Goal: Task Accomplishment & Management: Manage account settings

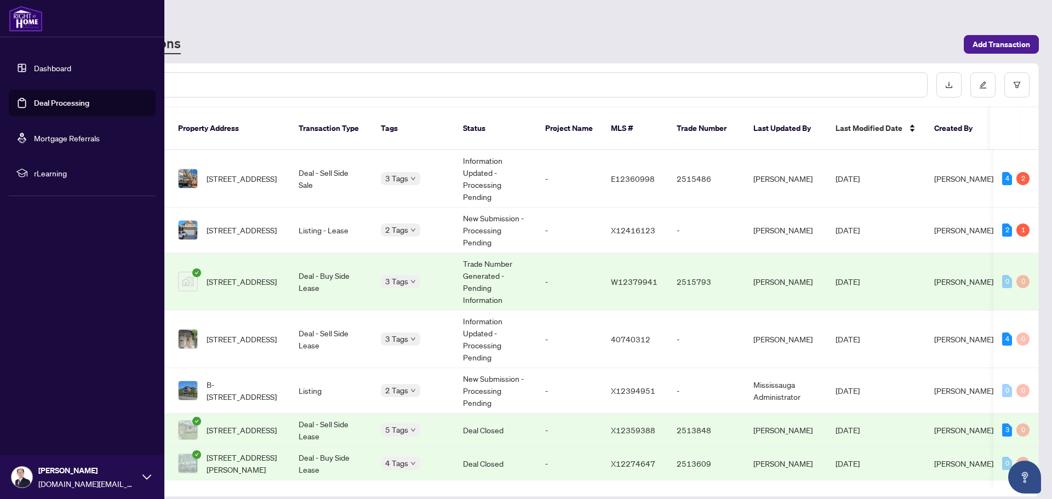
click at [49, 98] on link "Deal Processing" at bounding box center [61, 103] width 55 height 10
click at [57, 104] on link "Deal Processing" at bounding box center [61, 103] width 55 height 10
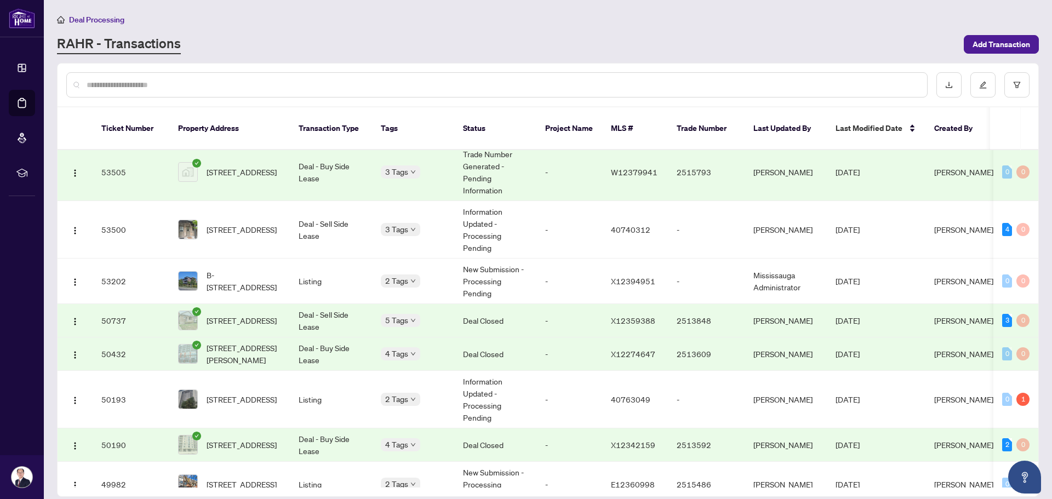
scroll to position [55, 0]
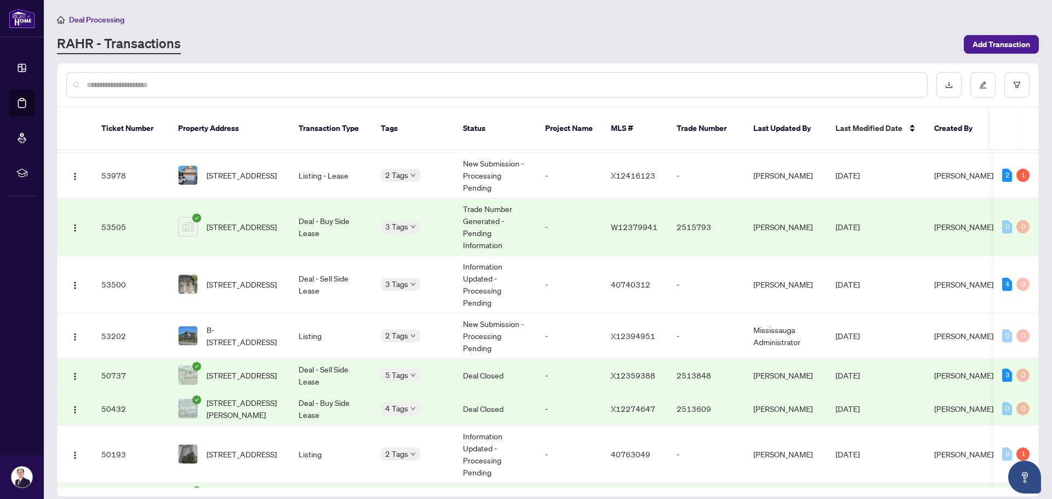
click at [337, 210] on td "Deal - Buy Side Lease" at bounding box center [331, 227] width 82 height 58
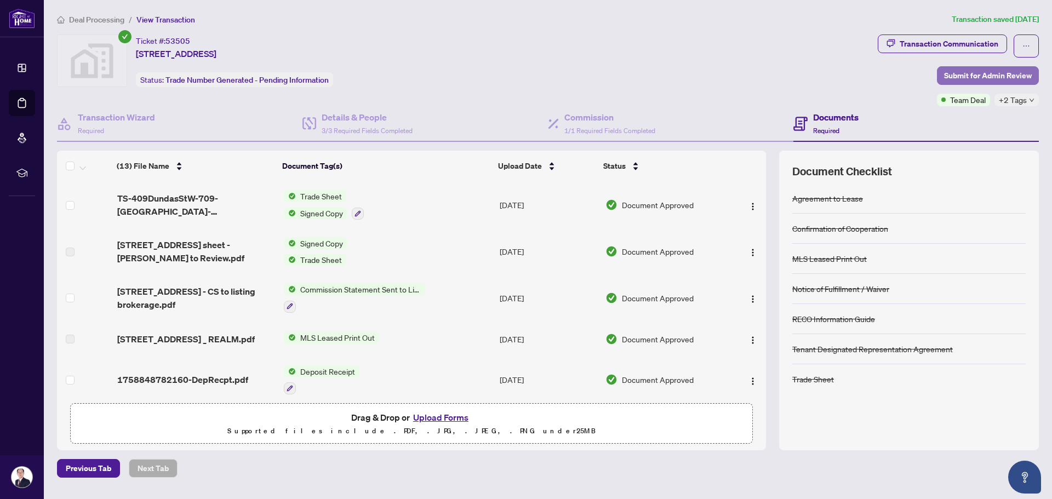
click at [960, 78] on span "Submit for Admin Review" at bounding box center [988, 76] width 88 height 18
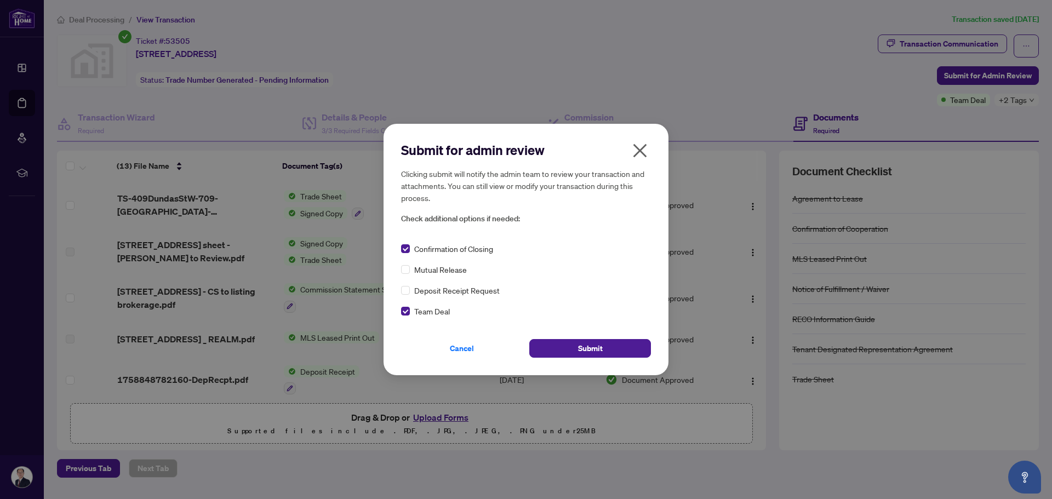
click at [640, 146] on icon "close" at bounding box center [640, 151] width 18 height 18
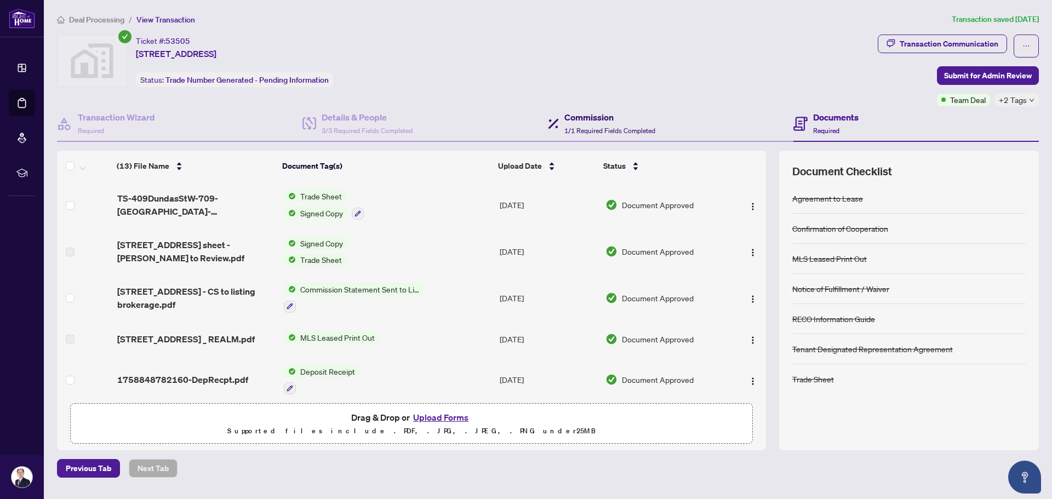
click at [603, 129] on span "1/1 Required Fields Completed" at bounding box center [610, 131] width 91 height 8
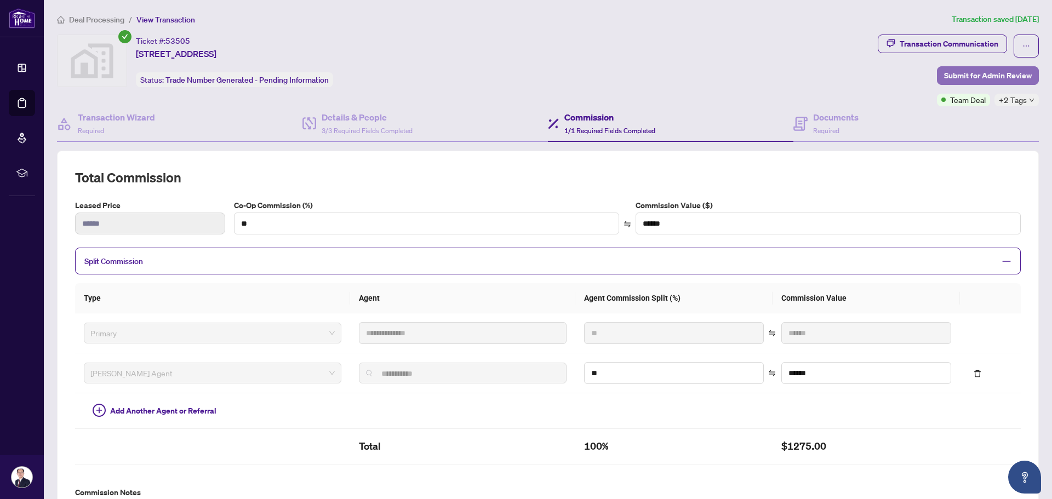
click at [964, 80] on span "Submit for Admin Review" at bounding box center [988, 76] width 88 height 18
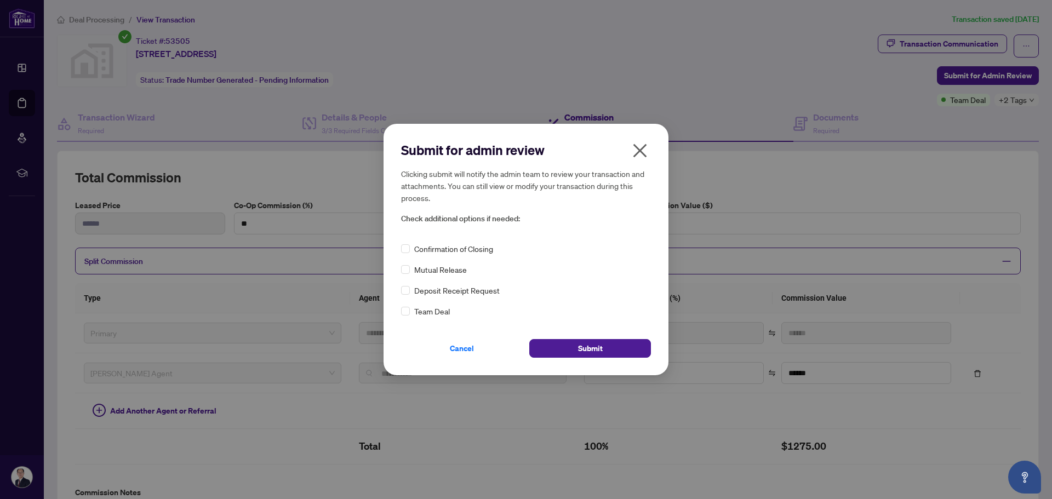
click at [411, 312] on div "Team Deal" at bounding box center [526, 311] width 250 height 12
click at [576, 351] on button "Submit" at bounding box center [591, 348] width 122 height 19
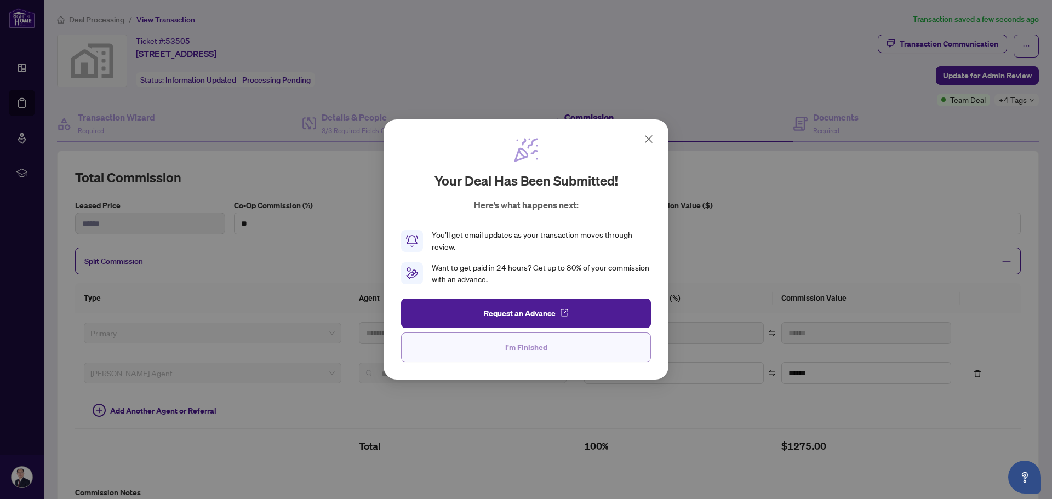
click at [548, 346] on button "I'm Finished" at bounding box center [526, 348] width 250 height 30
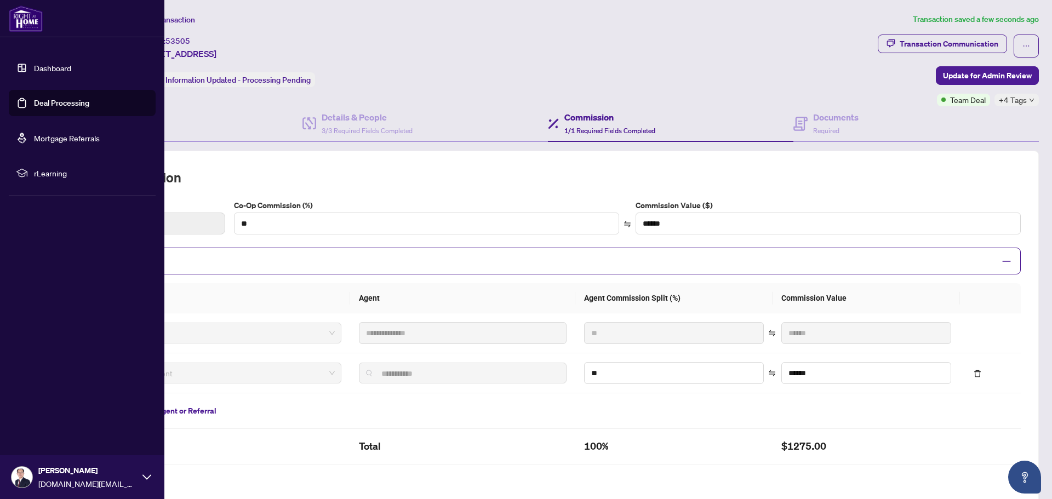
click at [39, 103] on link "Deal Processing" at bounding box center [61, 103] width 55 height 10
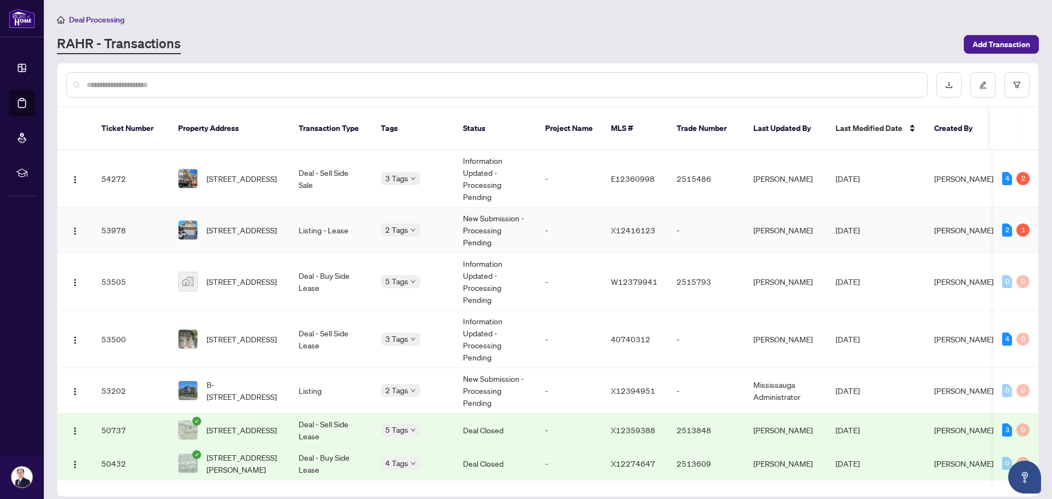
click at [359, 224] on td "Listing - Lease" at bounding box center [331, 230] width 82 height 45
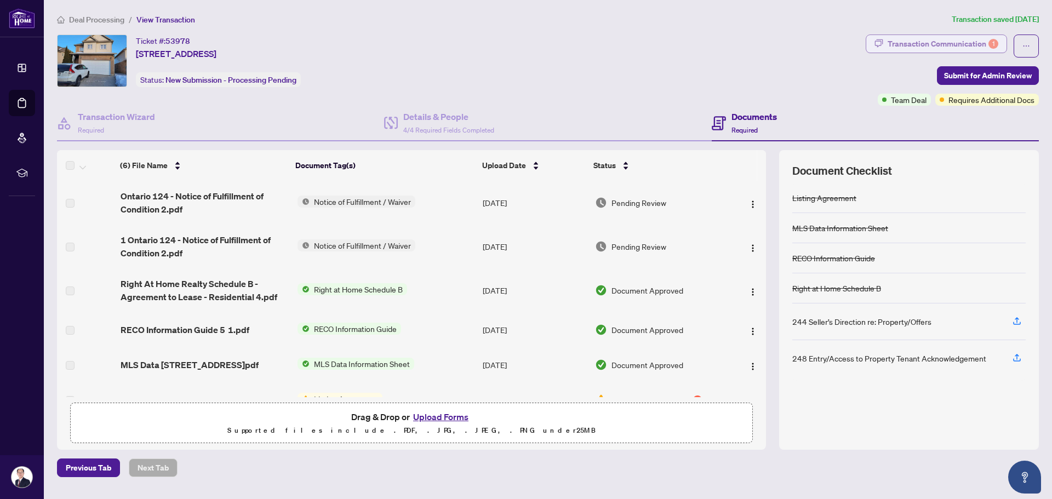
click at [896, 47] on div "Transaction Communication 1" at bounding box center [943, 44] width 111 height 18
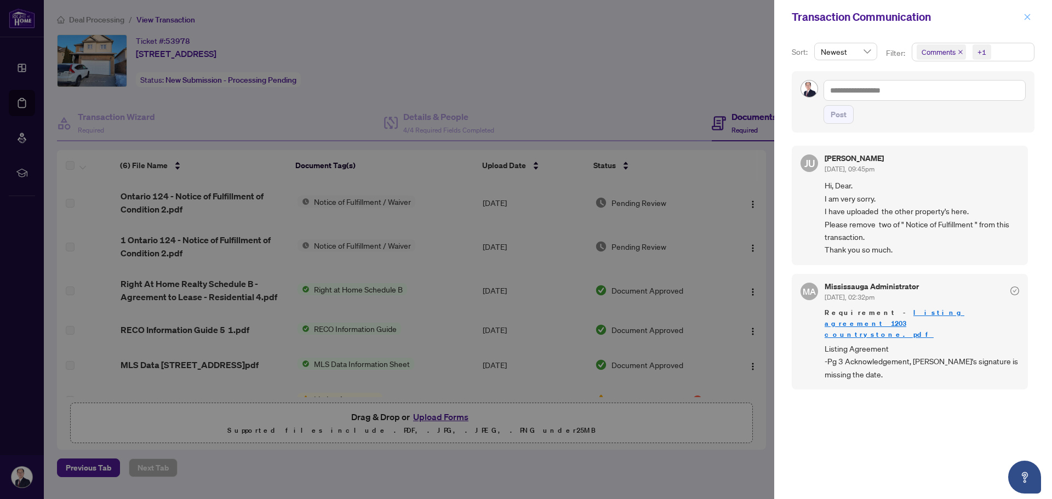
click at [1028, 20] on icon "close" at bounding box center [1028, 17] width 8 height 8
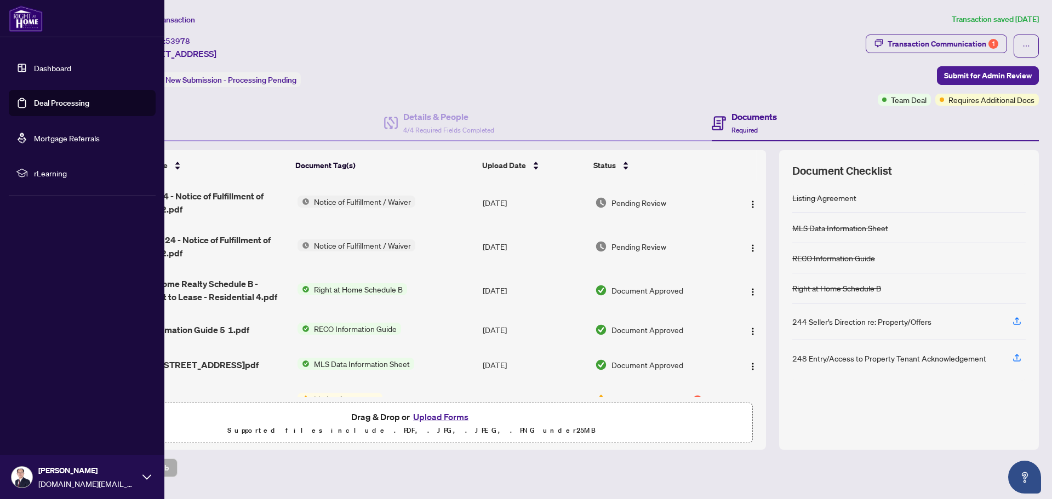
click at [44, 103] on link "Deal Processing" at bounding box center [61, 103] width 55 height 10
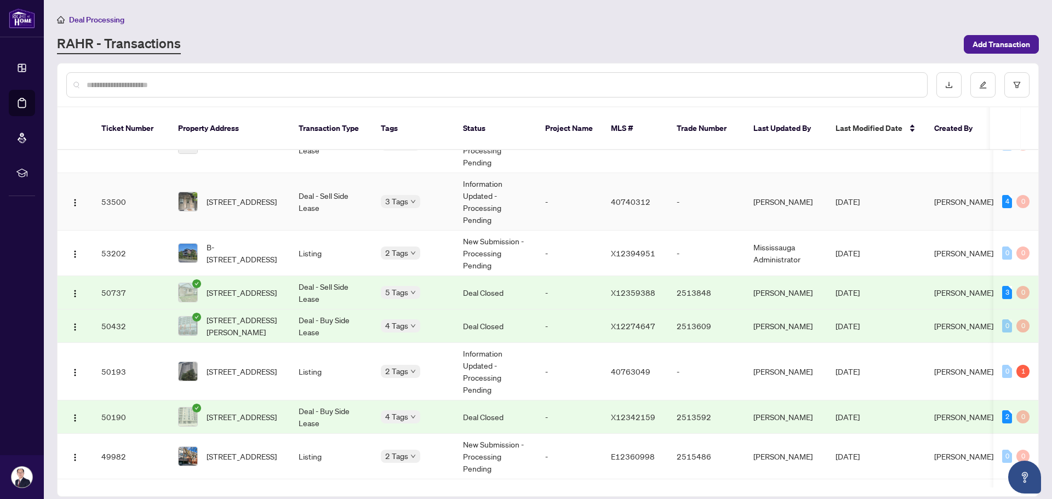
scroll to position [164, 0]
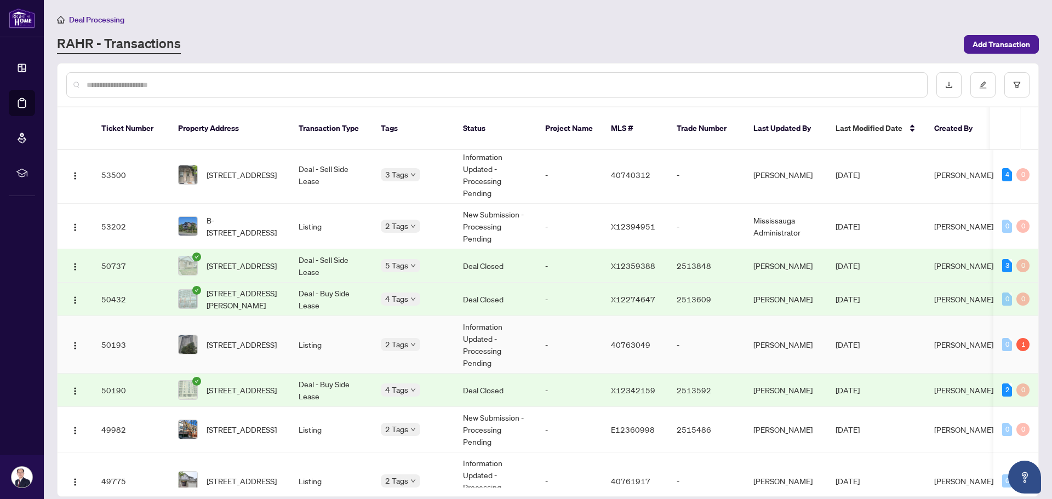
click at [487, 344] on td "Information Updated - Processing Pending" at bounding box center [495, 345] width 82 height 58
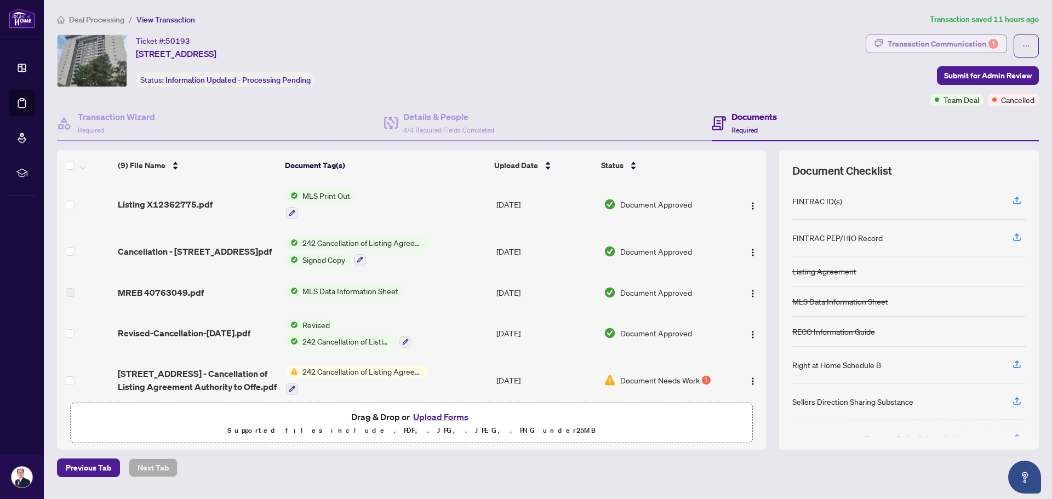
click at [935, 42] on div "Transaction Communication 1" at bounding box center [943, 44] width 111 height 18
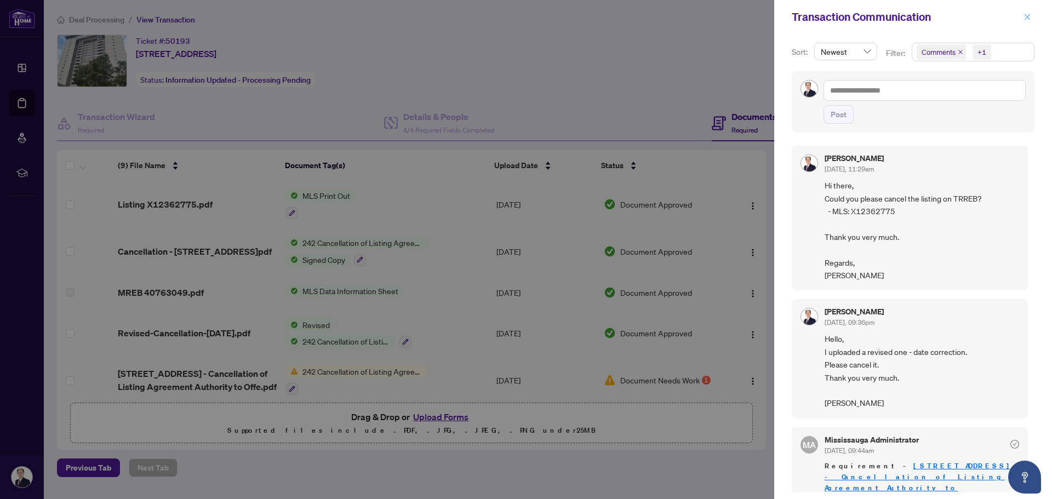
click at [1027, 20] on icon "close" at bounding box center [1028, 17] width 8 height 8
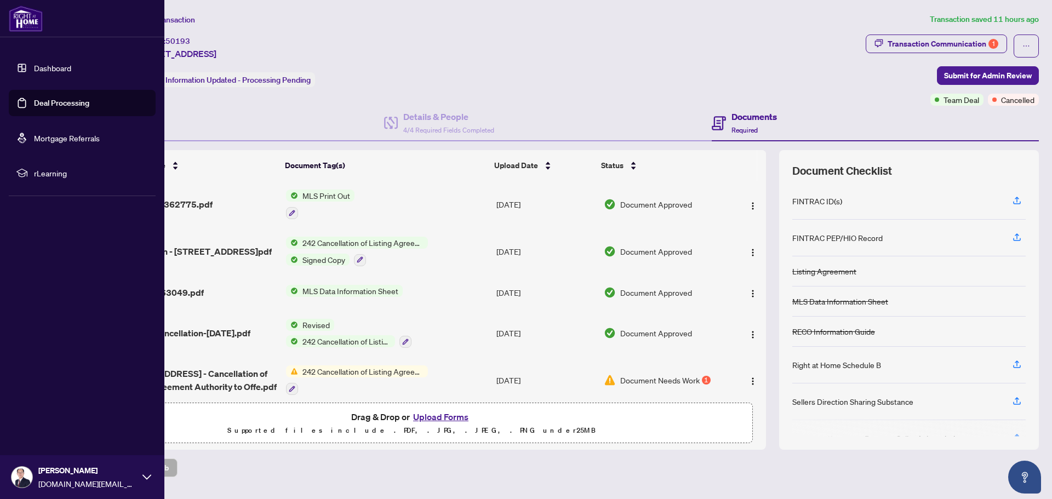
click at [41, 99] on link "Deal Processing" at bounding box center [61, 103] width 55 height 10
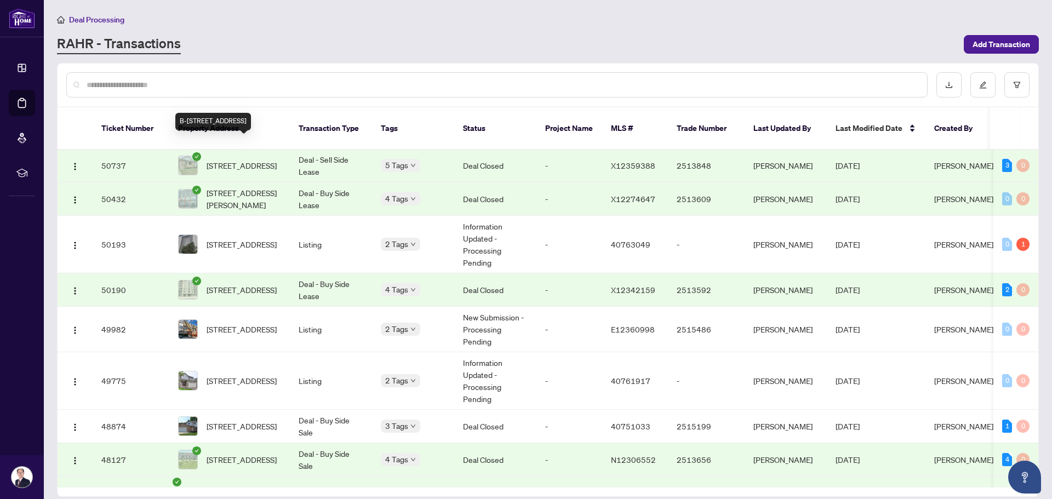
scroll to position [274, 0]
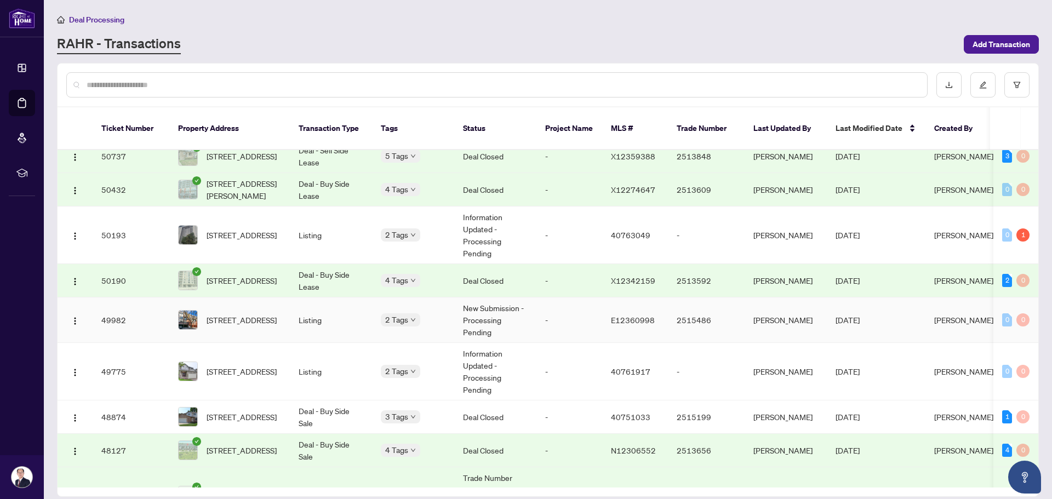
click at [317, 309] on td "Listing" at bounding box center [331, 320] width 82 height 45
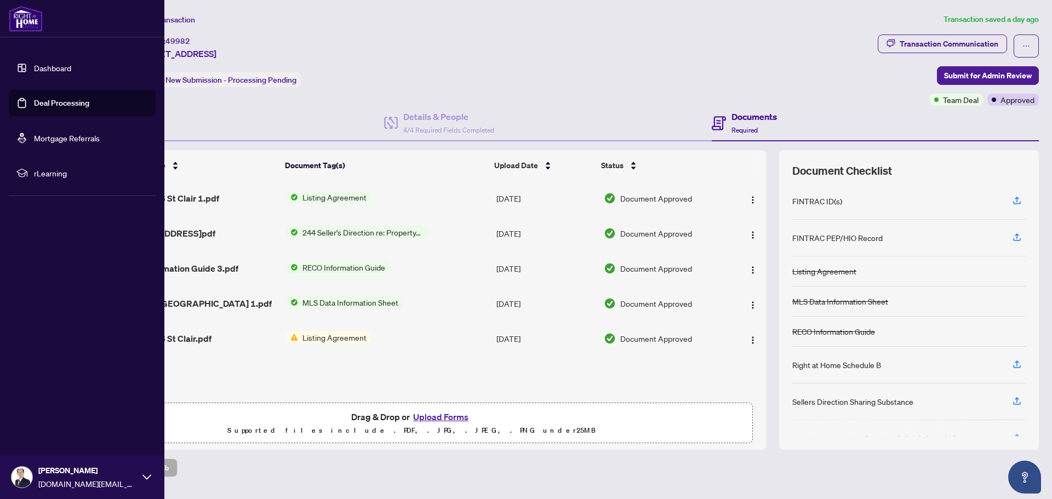
click at [41, 104] on link "Deal Processing" at bounding box center [61, 103] width 55 height 10
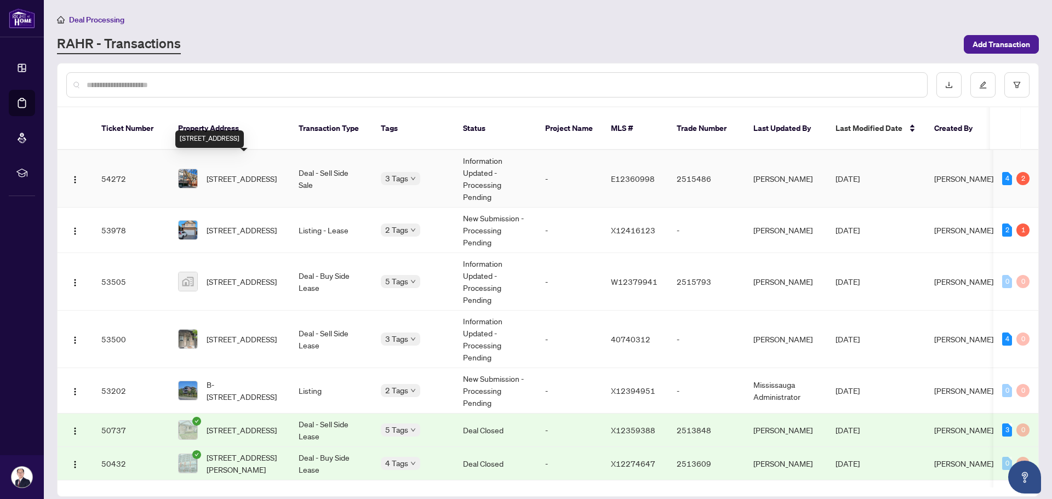
click at [261, 173] on span "[STREET_ADDRESS]" at bounding box center [242, 179] width 70 height 12
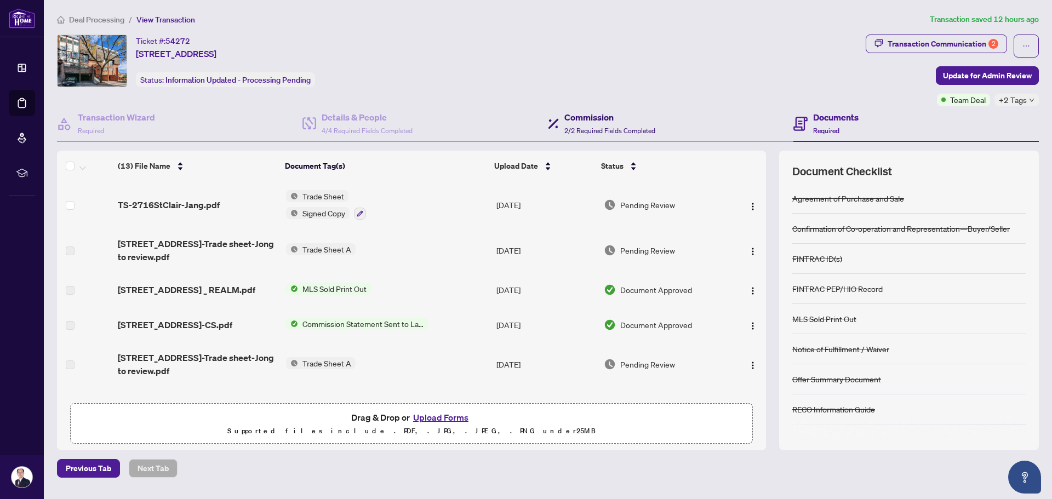
click at [567, 123] on h4 "Commission" at bounding box center [610, 117] width 91 height 13
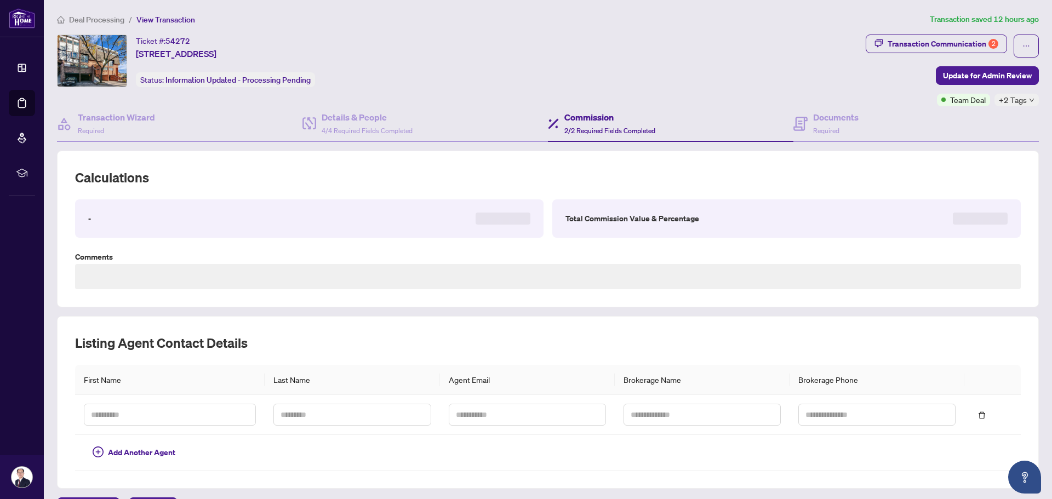
type textarea "**********"
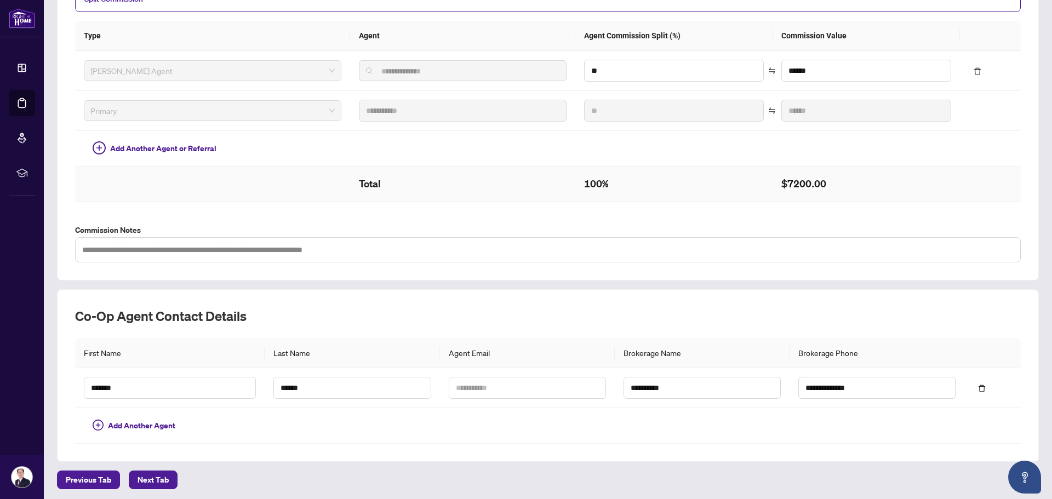
scroll to position [266, 0]
